Goal: Find contact information: Find contact information

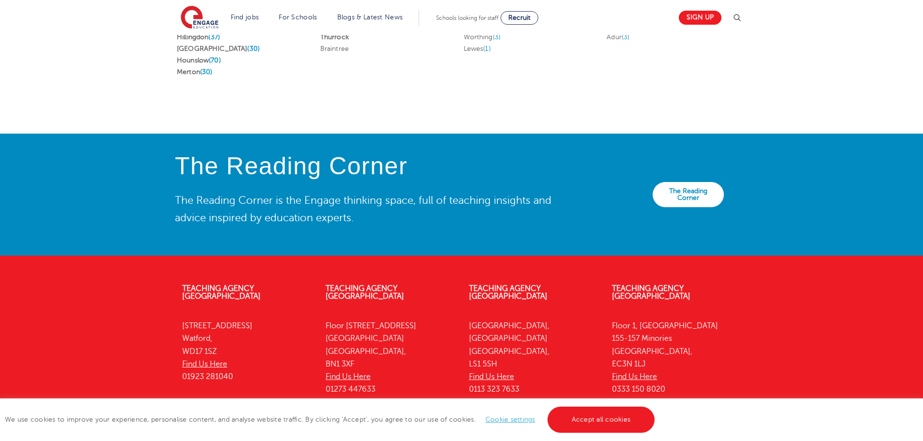
scroll to position [2156, 0]
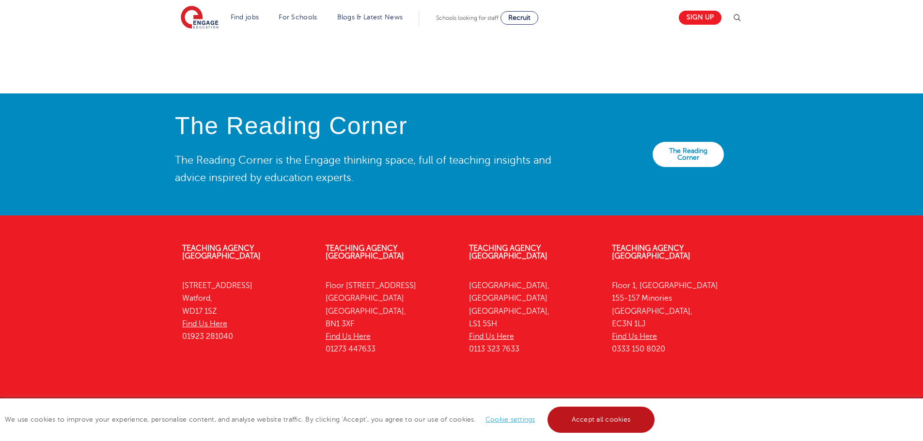
click at [614, 416] on link "Accept all cookies" at bounding box center [601, 420] width 108 height 26
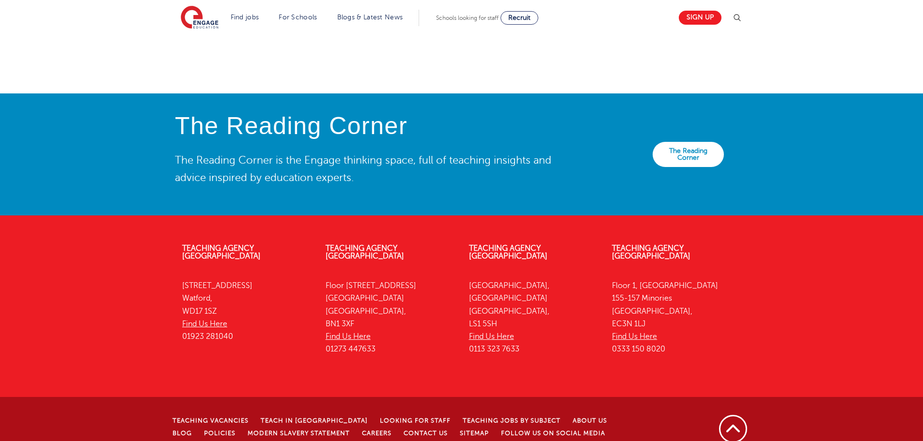
drag, startPoint x: 182, startPoint y: 264, endPoint x: 145, endPoint y: 290, distance: 44.9
click at [145, 290] on div "Teaching Agency [GEOGRAPHIC_DATA][STREET_ADDRESS] Find Us Here 01923 281040 Tea…" at bounding box center [461, 353] width 923 height 246
drag, startPoint x: 640, startPoint y: 262, endPoint x: 645, endPoint y: 302, distance: 40.1
click at [645, 302] on p "[STREET_ADDRESS] Find Us Here 0333 150 8020" at bounding box center [676, 317] width 129 height 77
copy p "[STREET_ADDRESS]"
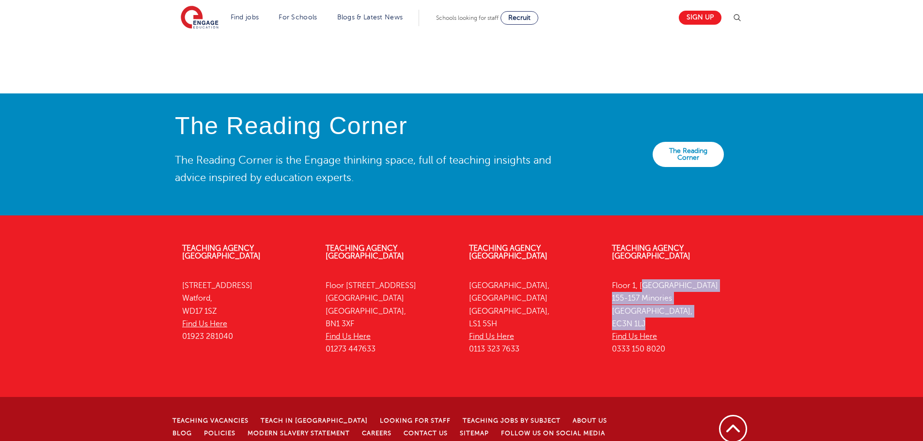
click at [141, 251] on div "Teaching Agency [GEOGRAPHIC_DATA][STREET_ADDRESS] Find Us Here 01923 281040 Tea…" at bounding box center [461, 353] width 923 height 246
drag, startPoint x: 218, startPoint y: 263, endPoint x: 222, endPoint y: 292, distance: 29.3
click at [222, 292] on p "[STREET_ADDRESS] Find Us Here 01923 281040" at bounding box center [246, 310] width 129 height 63
copy p "[STREET_ADDRESS]"
click at [77, 170] on div "The Reading Corner The Reading Corner is the Engage thinking space, full of tea…" at bounding box center [461, 154] width 923 height 122
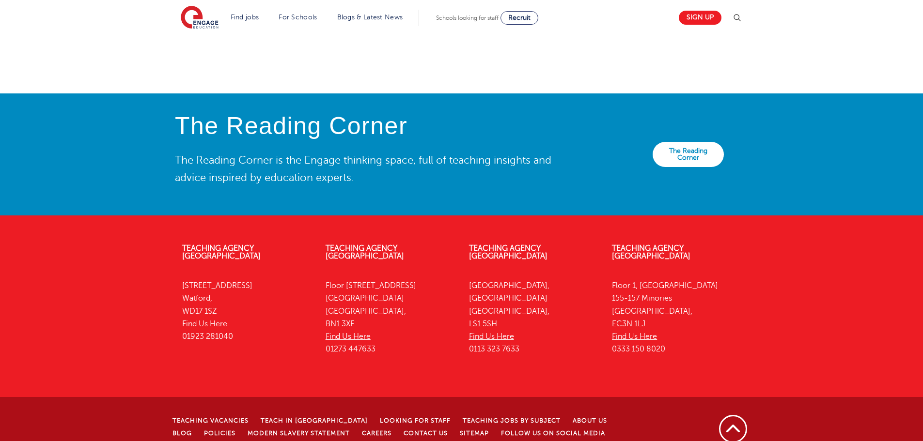
drag, startPoint x: 218, startPoint y: 261, endPoint x: 227, endPoint y: 286, distance: 26.7
click at [227, 286] on p "[STREET_ADDRESS] Find Us Here 01923 281040" at bounding box center [246, 310] width 129 height 63
copy p "[STREET_ADDRESS]"
drag, startPoint x: 60, startPoint y: 205, endPoint x: 100, endPoint y: 13, distance: 196.3
click at [60, 216] on footer "Teaching Agency [GEOGRAPHIC_DATA][STREET_ADDRESS] Find Us Here 01923 281040 Tea…" at bounding box center [461, 346] width 923 height 260
